Goal: Task Accomplishment & Management: Use online tool/utility

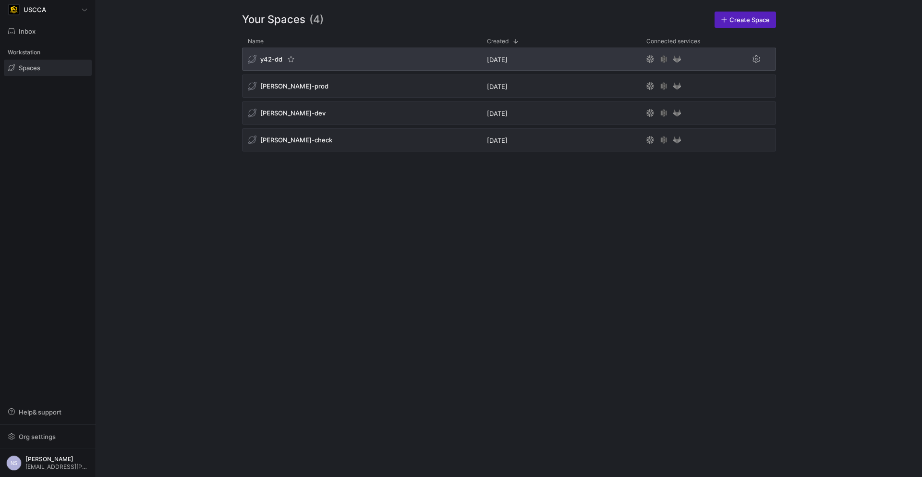
click at [370, 56] on div "y42-dd" at bounding box center [361, 59] width 239 height 23
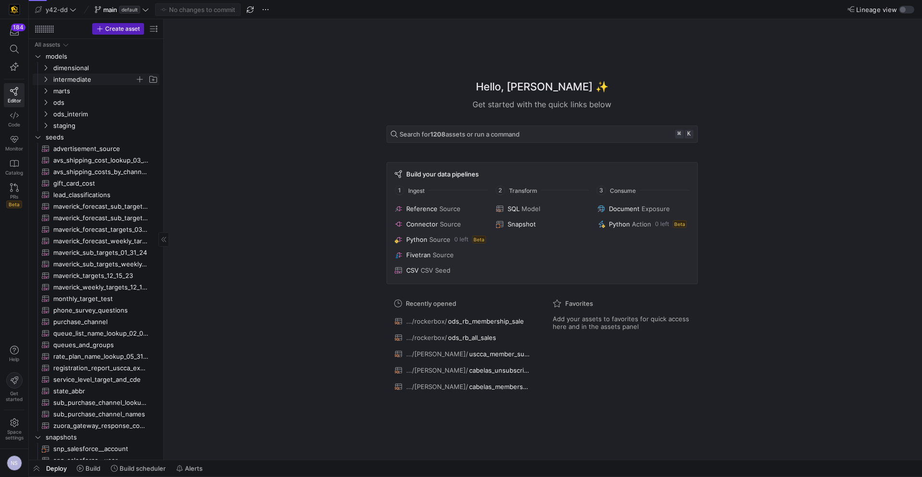
click at [78, 79] on span "intermediate" at bounding box center [94, 79] width 82 height 11
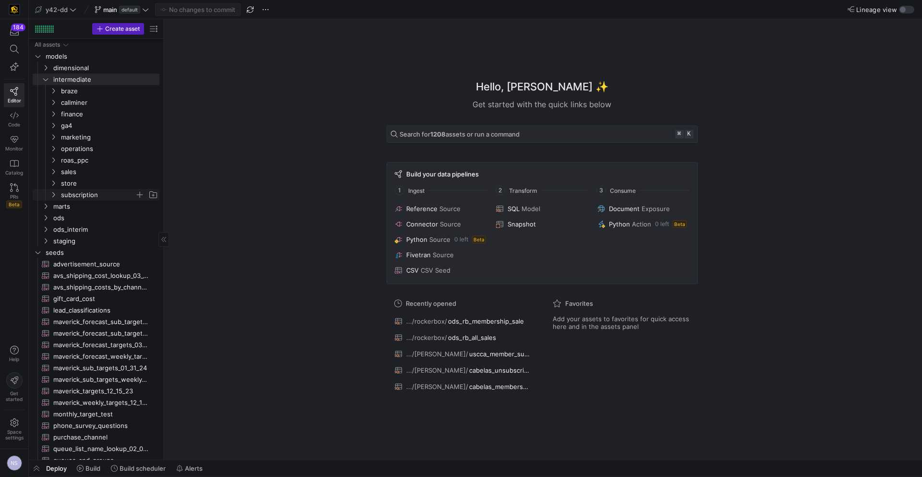
scroll to position [36, 0]
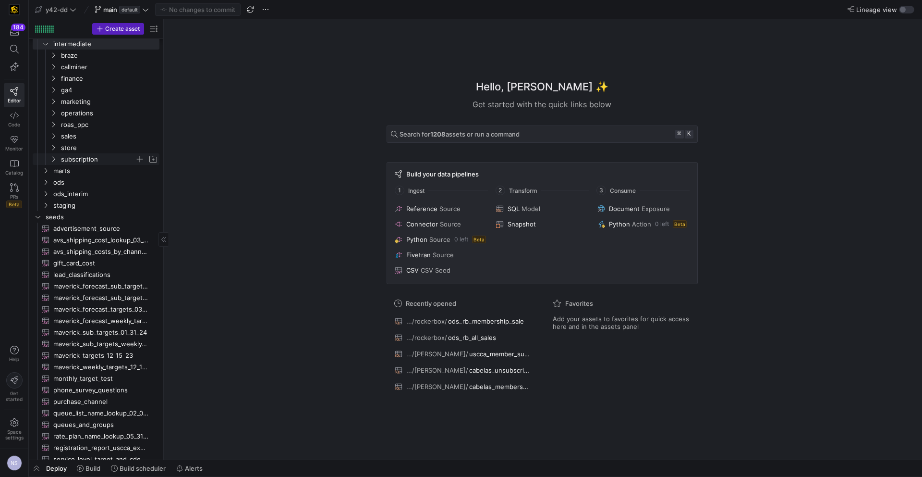
click at [86, 156] on span "subscription" at bounding box center [98, 159] width 74 height 11
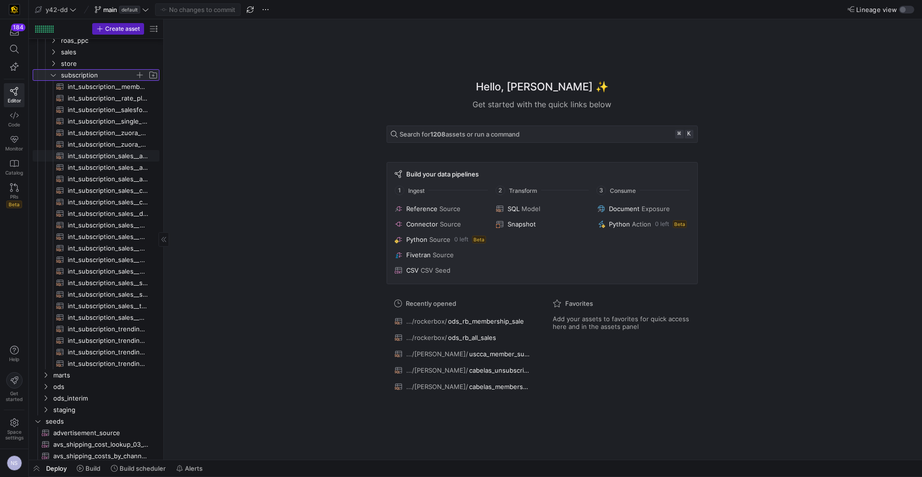
scroll to position [120, 0]
click at [130, 122] on span "int_subscription__single_row_consolidated​​​​​​​​​​" at bounding box center [108, 121] width 81 height 11
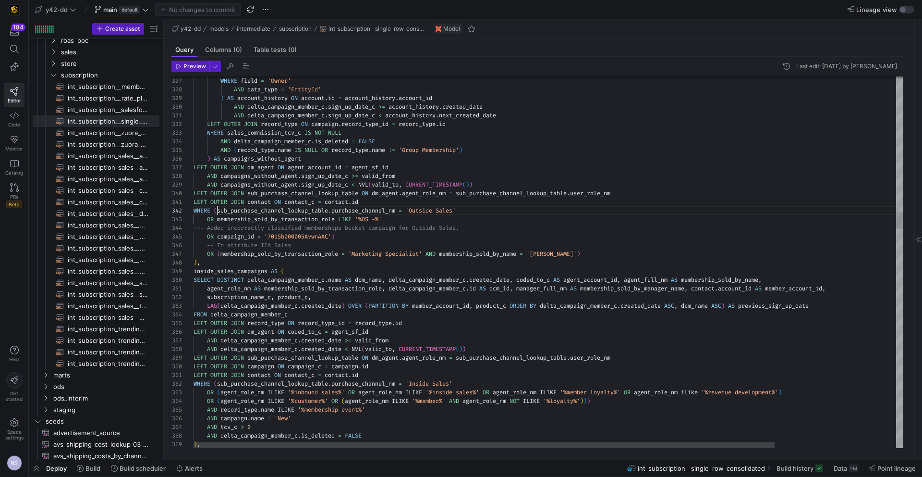
scroll to position [9, 24]
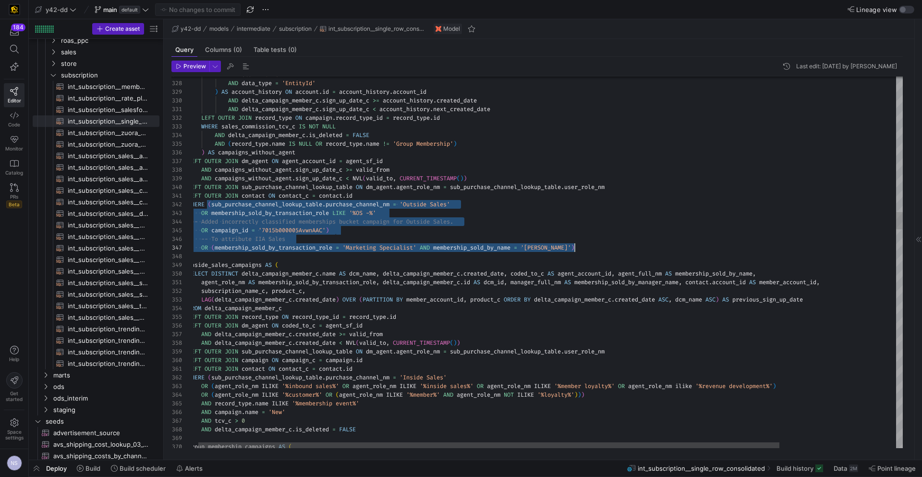
scroll to position [9, 387]
drag, startPoint x: 212, startPoint y: 203, endPoint x: 590, endPoint y: 244, distance: 380.2
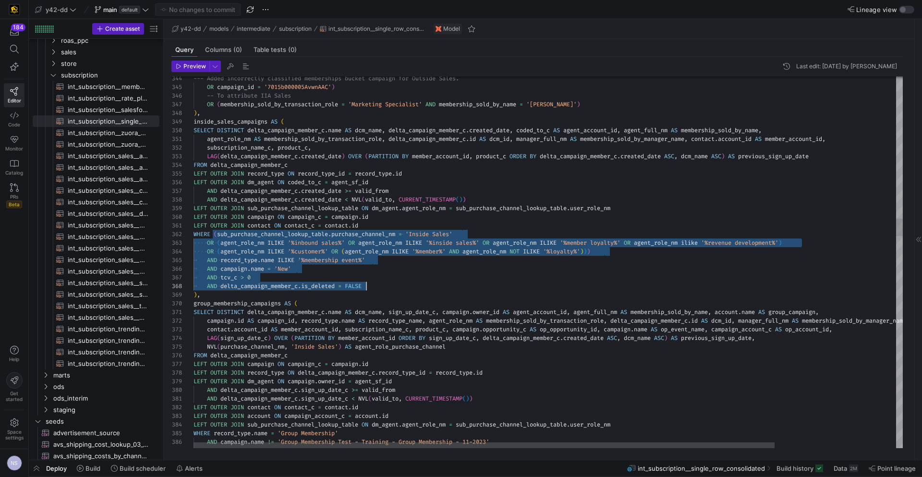
scroll to position [9, 173]
drag, startPoint x: 218, startPoint y: 233, endPoint x: 382, endPoint y: 284, distance: 171.5
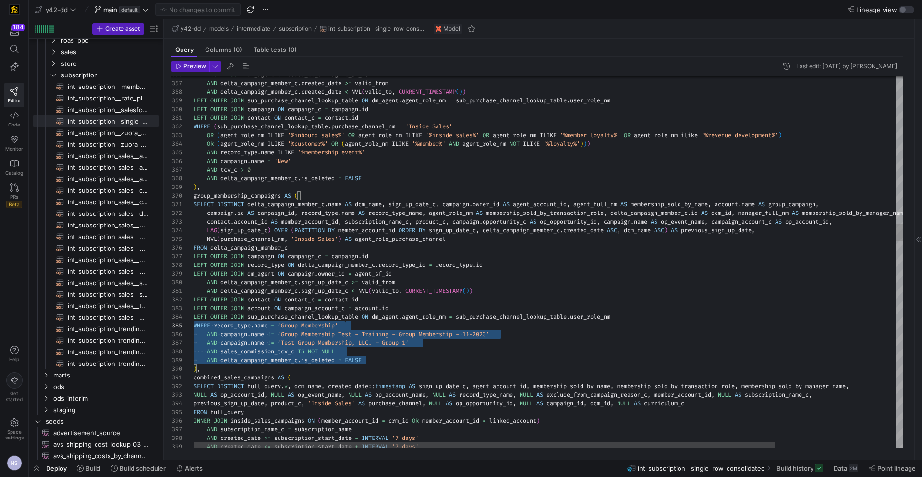
scroll to position [35, 0]
drag, startPoint x: 375, startPoint y: 359, endPoint x: 181, endPoint y: 333, distance: 196.3
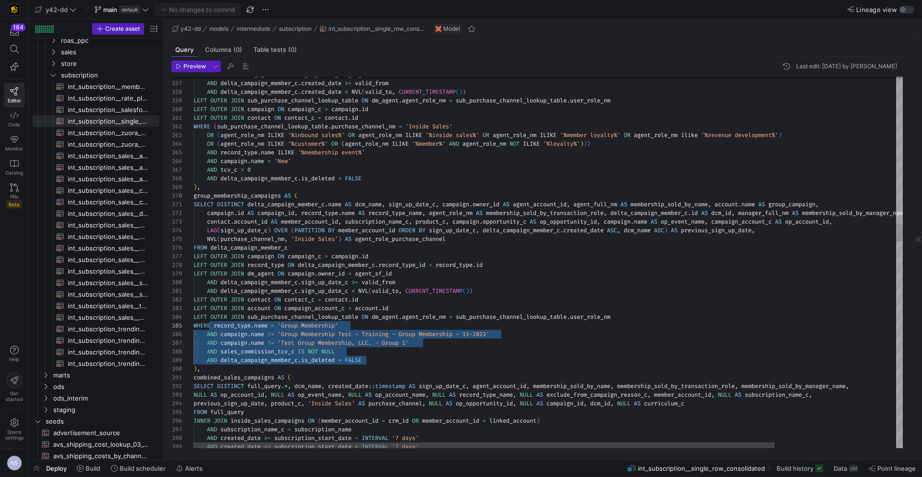
drag, startPoint x: 370, startPoint y: 358, endPoint x: 213, endPoint y: 323, distance: 161.4
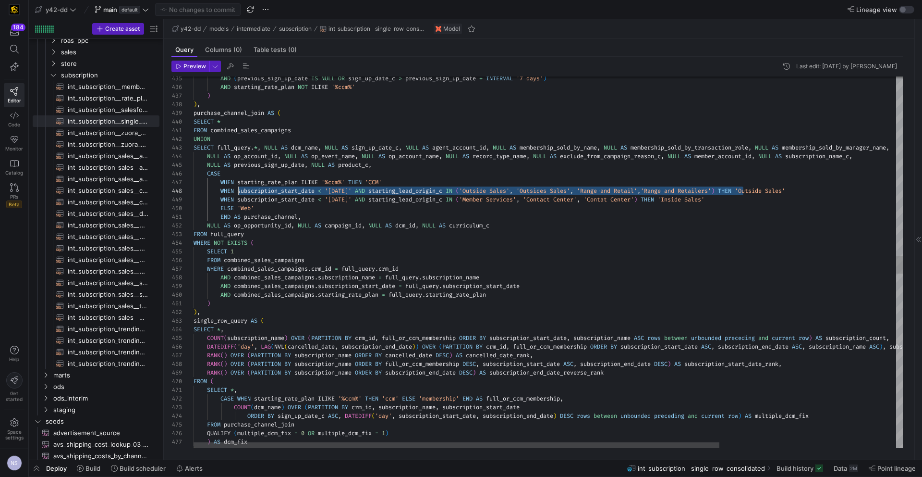
scroll to position [43, 45]
drag, startPoint x: 745, startPoint y: 189, endPoint x: 239, endPoint y: 191, distance: 506.3
click at [239, 191] on div "AND ( previous_sign_up_date IS NULL OR sign_up_date_c > previous_sign_up_date +…" at bounding box center [667, 203] width 947 height 7778
click at [621, 194] on div "AND ( previous_sign_up_date IS NULL OR sign_up_date_c > previous_sign_up_date +…" at bounding box center [667, 203] width 947 height 7778
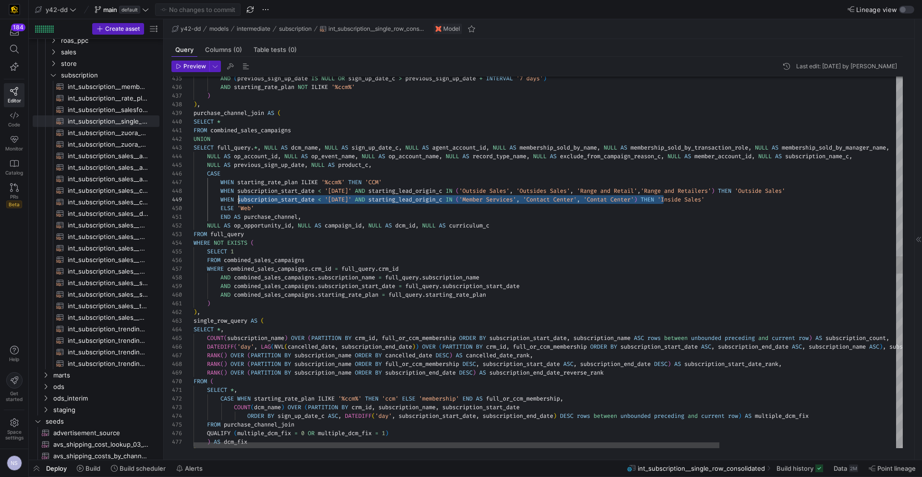
drag, startPoint x: 665, startPoint y: 198, endPoint x: 239, endPoint y: 202, distance: 426.6
click at [239, 202] on div "AND ( previous_sign_up_date IS NULL OR sign_up_date_c > previous_sign_up_date +…" at bounding box center [667, 203] width 947 height 7778
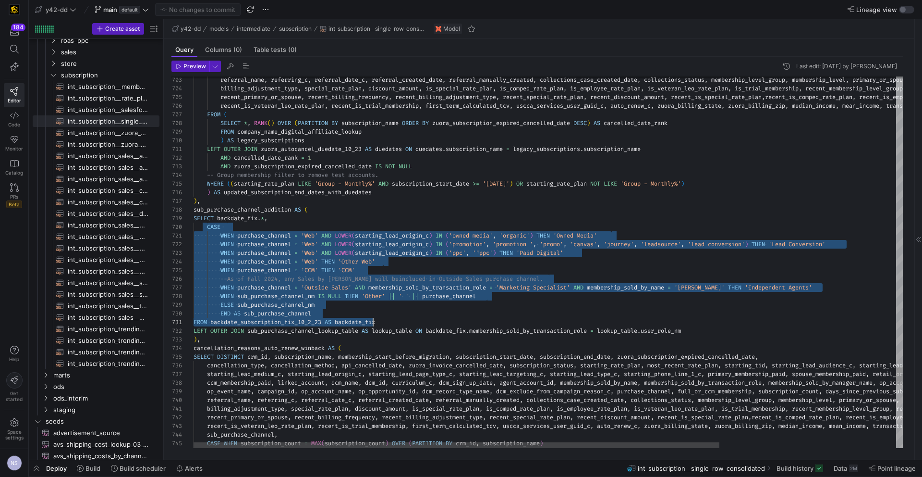
type textarea "ON duedates.subscription_name = legacy_subscriptions.subscription_name AND canc…"
drag, startPoint x: 207, startPoint y: 227, endPoint x: 387, endPoint y: 319, distance: 202.2
click at [58, 8] on span "y42-dd" at bounding box center [57, 10] width 22 height 8
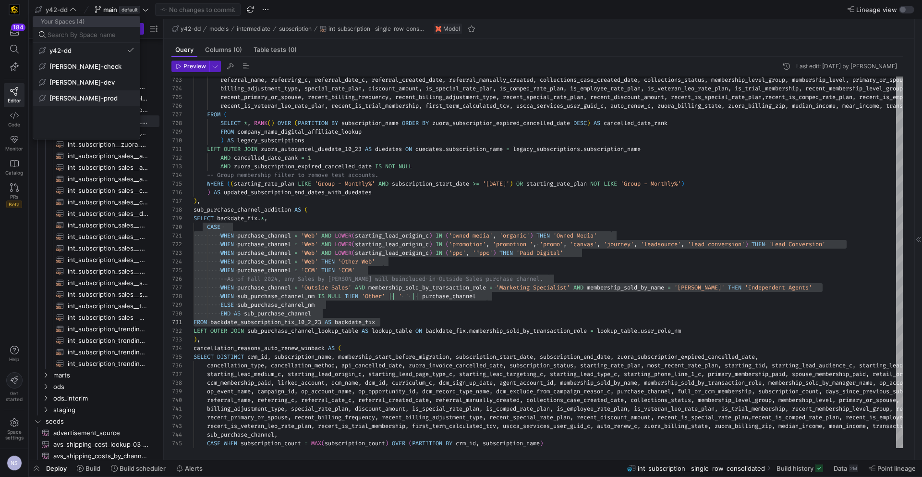
click at [99, 93] on button "[PERSON_NAME]-prod" at bounding box center [86, 97] width 107 height 15
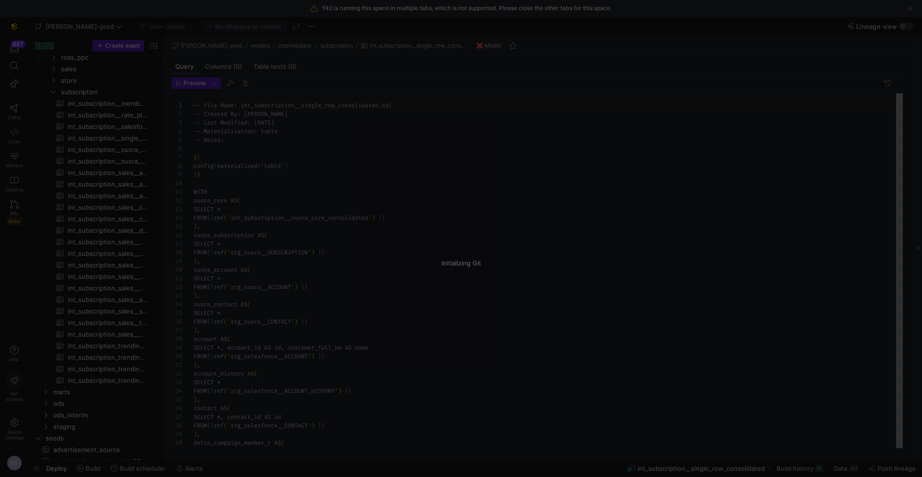
scroll to position [86, 0]
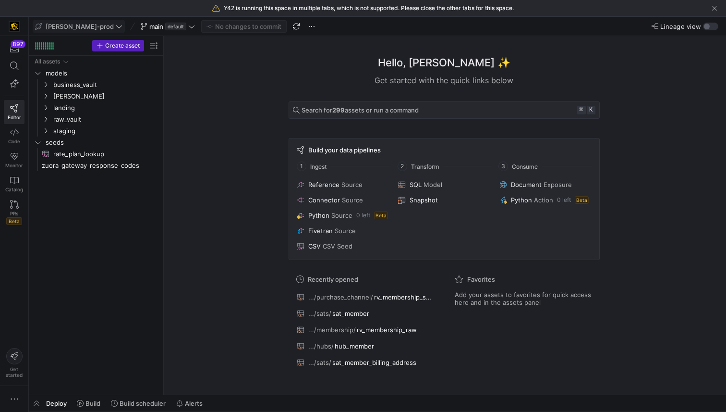
click at [66, 24] on span "[PERSON_NAME]-prod" at bounding box center [80, 27] width 68 height 8
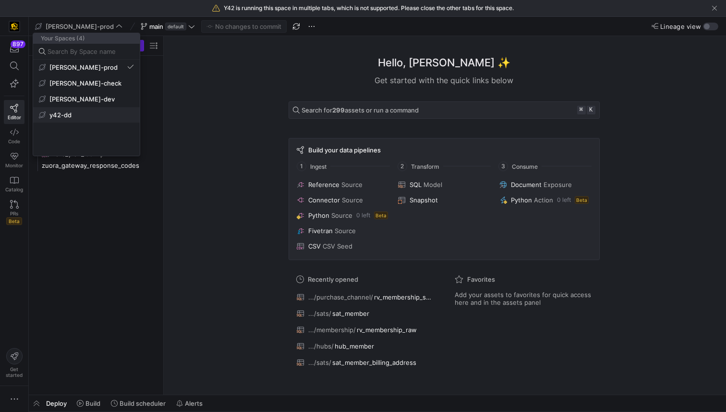
click at [86, 114] on span "y42-dd" at bounding box center [86, 115] width 95 height 8
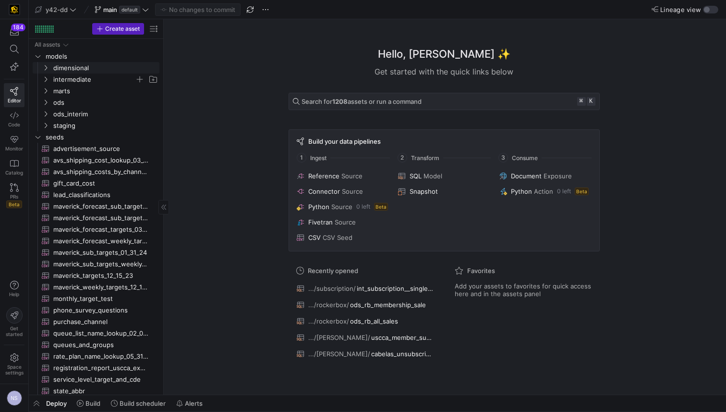
click at [66, 74] on span "intermediate" at bounding box center [94, 79] width 82 height 11
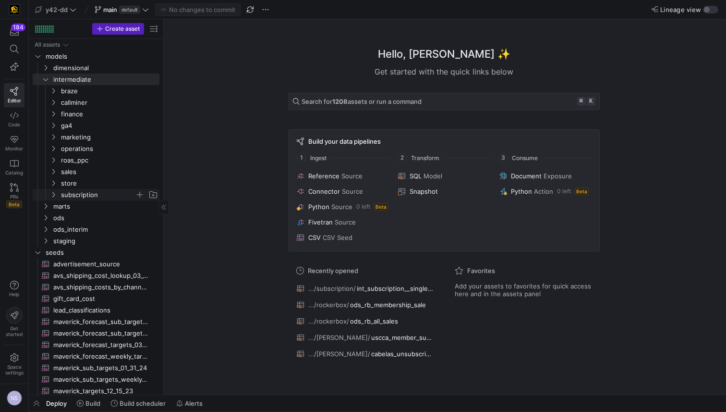
click at [86, 196] on span "subscription" at bounding box center [98, 194] width 74 height 11
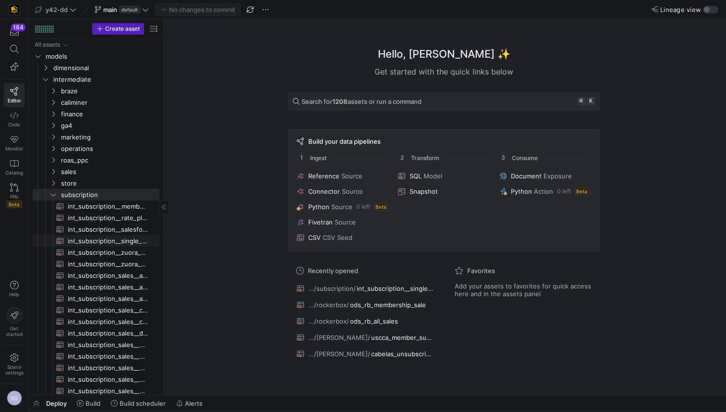
click at [107, 240] on span "int_subscription__single_row_consolidated​​​​​​​​​​" at bounding box center [108, 240] width 81 height 11
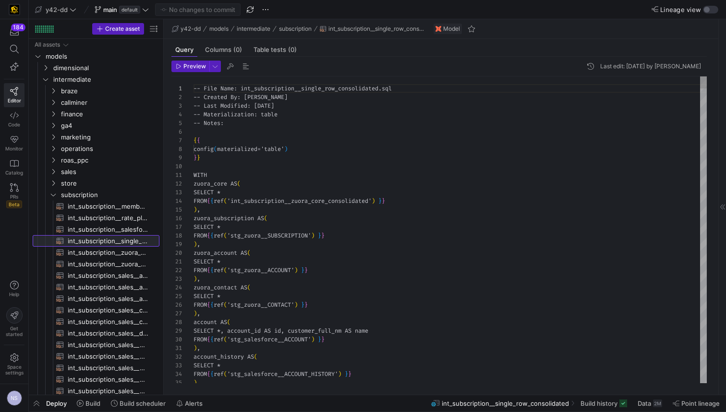
scroll to position [86, 0]
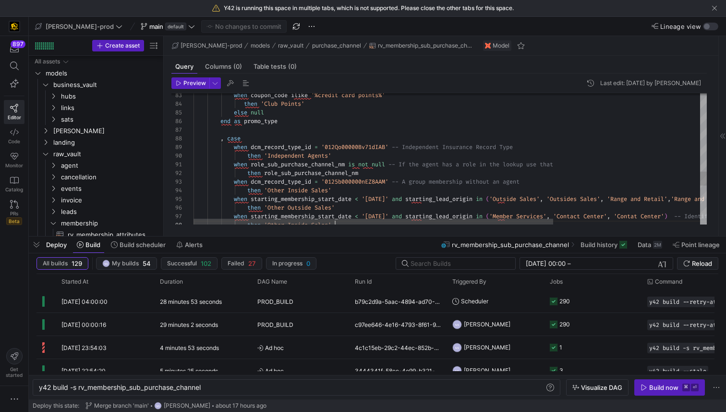
scroll to position [35, 142]
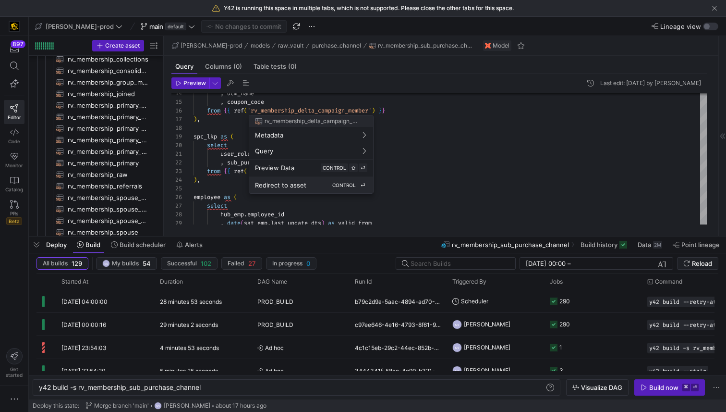
click at [306, 183] on div "Redirect to asset CONTROL ⏎" at bounding box center [311, 185] width 112 height 9
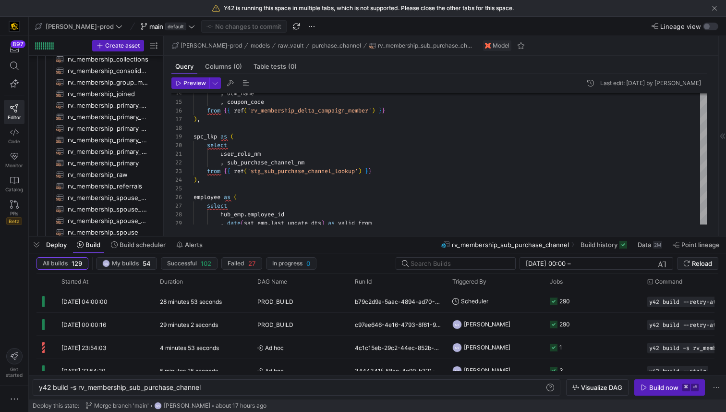
type textarea "with campaign as ( select distinct campaign_id , record_type_id from {{ ref('st…"
type textarea "y42 build -s rv_membership_delta_campaign_member"
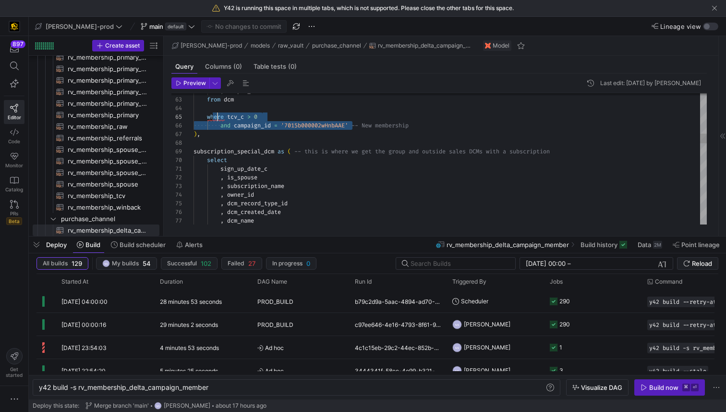
scroll to position [35, 14]
drag, startPoint x: 352, startPoint y: 124, endPoint x: 208, endPoint y: 118, distance: 144.7
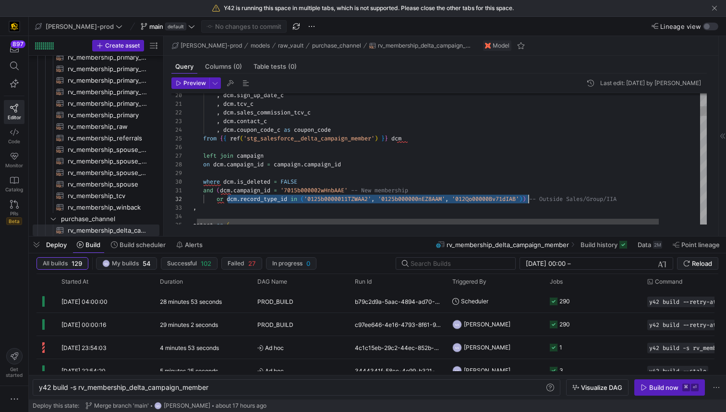
scroll to position [9, 342]
drag, startPoint x: 228, startPoint y: 200, endPoint x: 532, endPoint y: 197, distance: 304.1
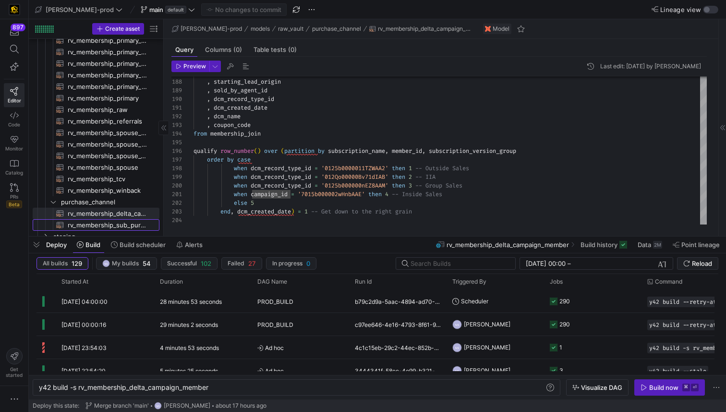
click at [132, 222] on span "rv_membership_sub_purchase_channel​​​​​​​​​​" at bounding box center [108, 225] width 81 height 11
type textarea "WITH rv_dcm as ( select subscription_name , member_id , subscription_version_gr…"
type textarea "y42 build -s rv_membership_sub_purchase_channel"
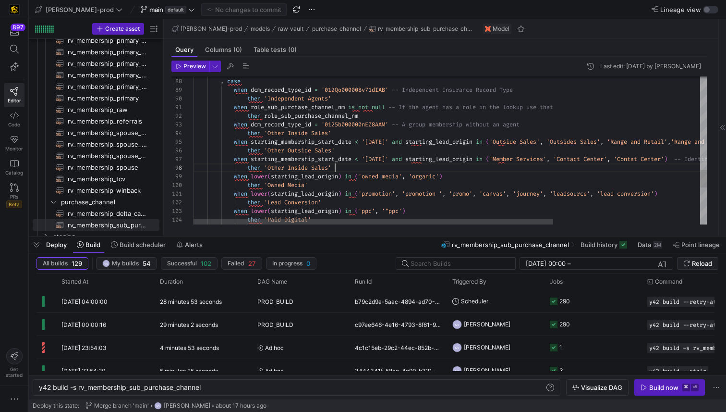
scroll to position [26, 142]
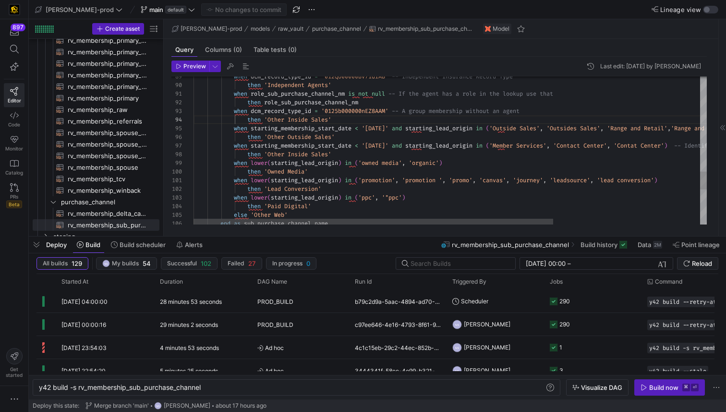
type textarea "with campaign as ( select distinct campaign_id , record_type_id from {{ ref('st…"
type textarea "y42 build -s rv_membership_delta_campaign_member"
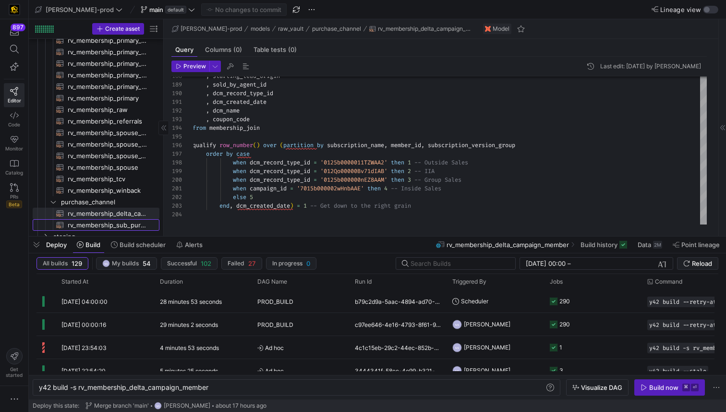
click at [132, 225] on span "rv_membership_sub_purchase_channel​​​​​​​​​​" at bounding box center [108, 225] width 81 height 11
type textarea "WITH rv_dcm as ( select subscription_name , member_id , subscription_version_gr…"
type textarea "y42 build -s rv_membership_sub_purchase_channel"
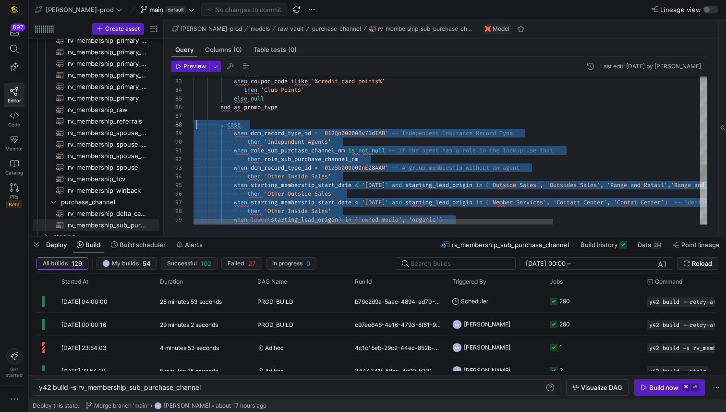
scroll to position [61, 0]
drag, startPoint x: 341, startPoint y: 177, endPoint x: 194, endPoint y: 127, distance: 155.2
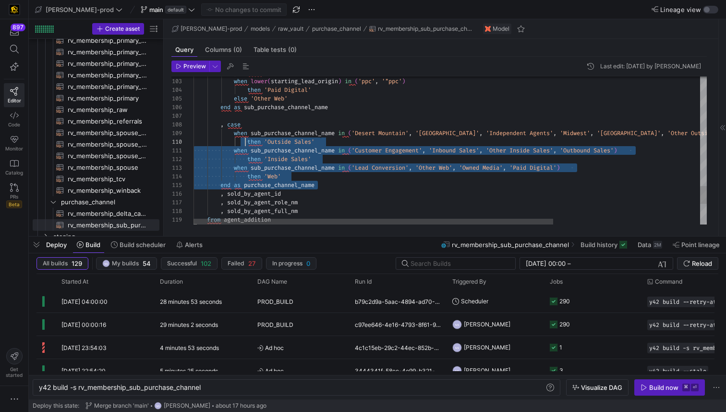
type textarea "when lower(starting_lead_origin) in ('promotion', 'promotion ', 'promo', 'canva…"
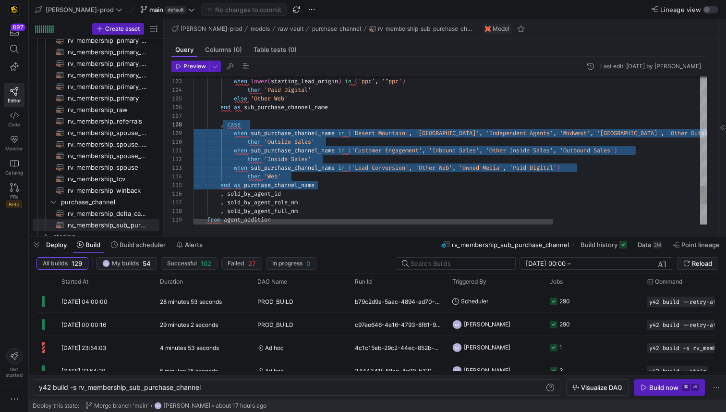
scroll to position [61, 28]
drag, startPoint x: 330, startPoint y: 187, endPoint x: 223, endPoint y: 127, distance: 122.6
